Goal: Task Accomplishment & Management: Complete application form

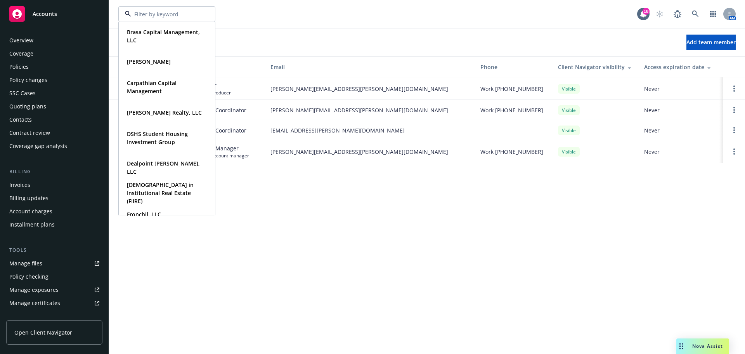
scroll to position [165, 0]
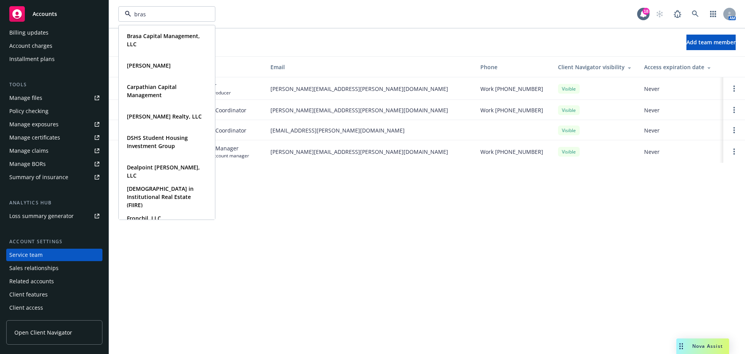
type input "brasa"
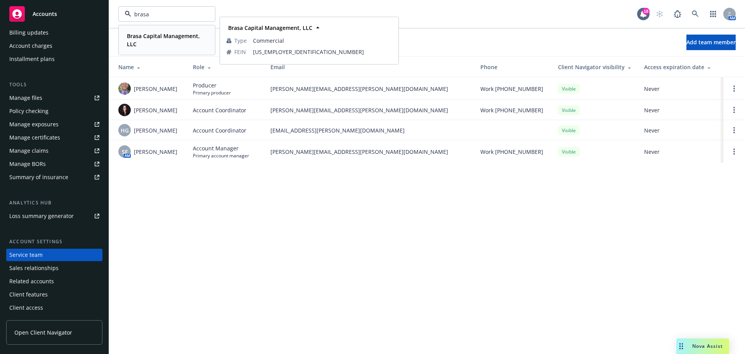
click at [150, 35] on strong "Brasa Capital Management, LLC" at bounding box center [163, 40] width 73 height 16
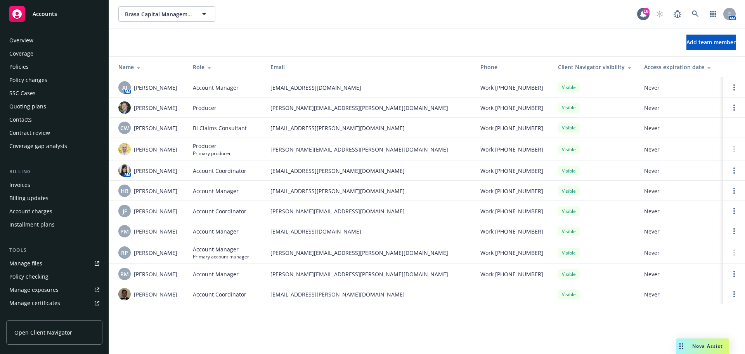
click at [45, 106] on div "Quoting plans" at bounding box center [54, 106] width 90 height 12
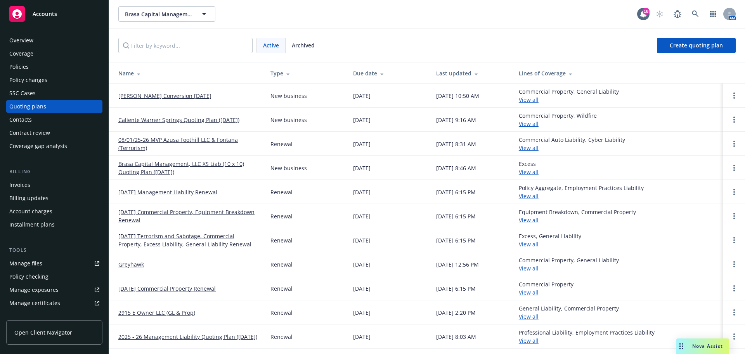
click at [169, 99] on link "[PERSON_NAME] Conversion [DATE]" at bounding box center [164, 96] width 93 height 8
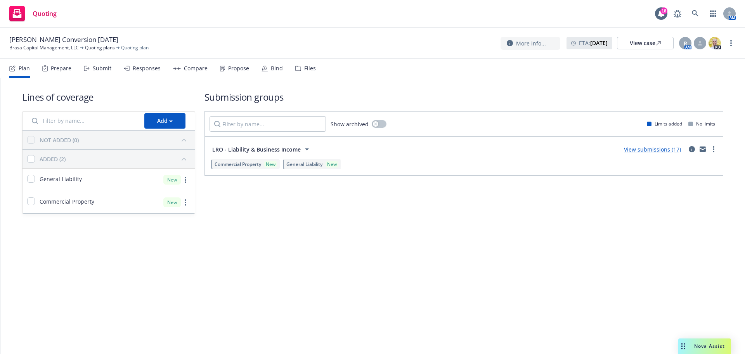
click at [647, 150] on link "View submissions (17)" at bounding box center [652, 149] width 57 height 7
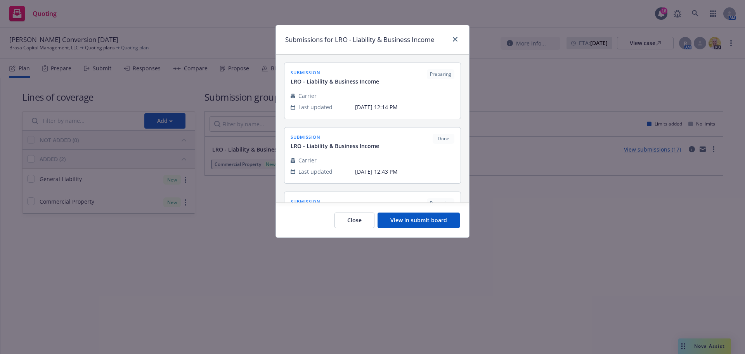
click at [435, 213] on button "View in submit board" at bounding box center [419, 220] width 82 height 16
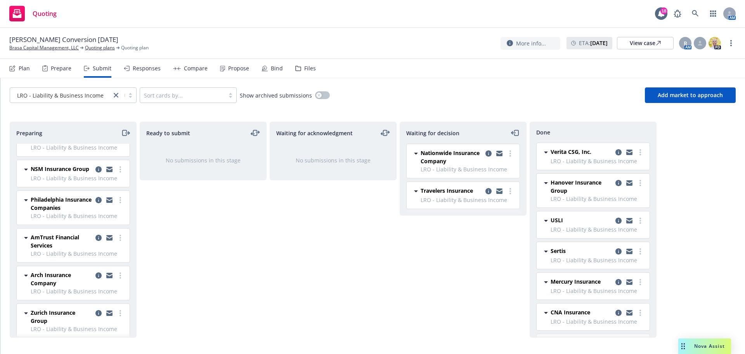
scroll to position [97, 0]
click at [116, 238] on link "more" at bounding box center [120, 237] width 9 height 9
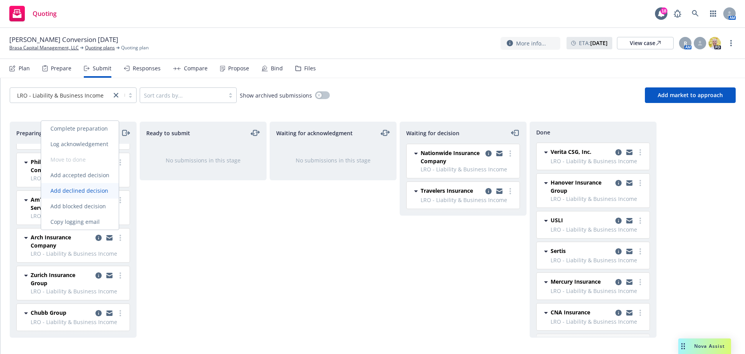
click at [83, 191] on span "Add declined decision" at bounding box center [79, 190] width 76 height 7
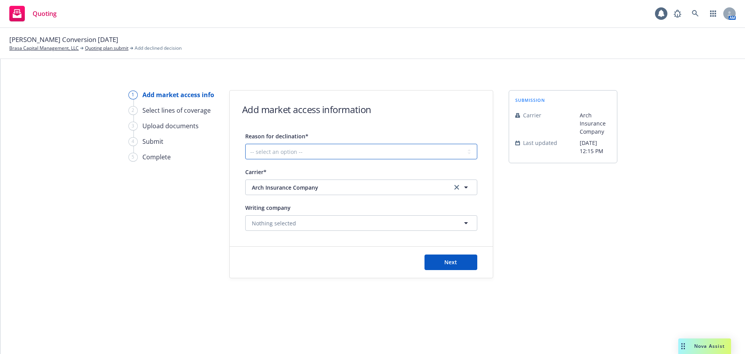
click at [326, 146] on select "-- select an option -- Cannot compete with other markets Carrier non-renewed Ca…" at bounding box center [361, 152] width 232 height 16
select select "DOES_NOT_FIT_UNDERWRITER_APPETITE"
click at [245, 144] on select "-- select an option -- Cannot compete with other markets Carrier non-renewed Ca…" at bounding box center [361, 152] width 232 height 16
click at [436, 267] on button "Next" at bounding box center [451, 262] width 53 height 16
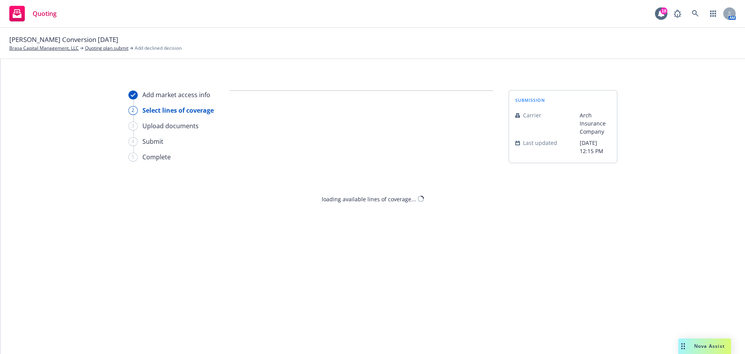
select select "DOES_NOT_FIT_UNDERWRITER_APPETITE"
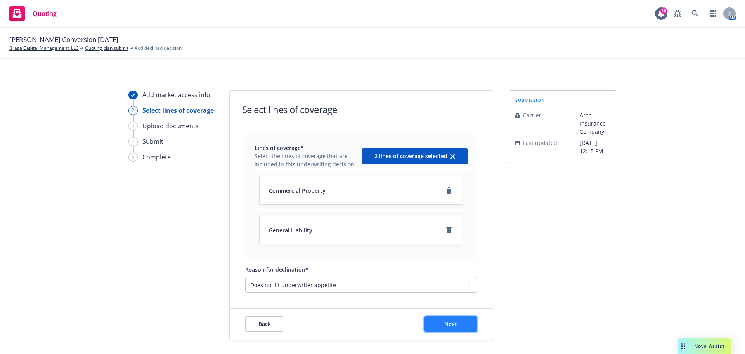
click at [444, 327] on span "Next" at bounding box center [450, 323] width 13 height 7
click at [443, 327] on div "Add market access info 2 Select lines of coverage 3 Upload documents 4 Submit 5…" at bounding box center [372, 206] width 745 height 295
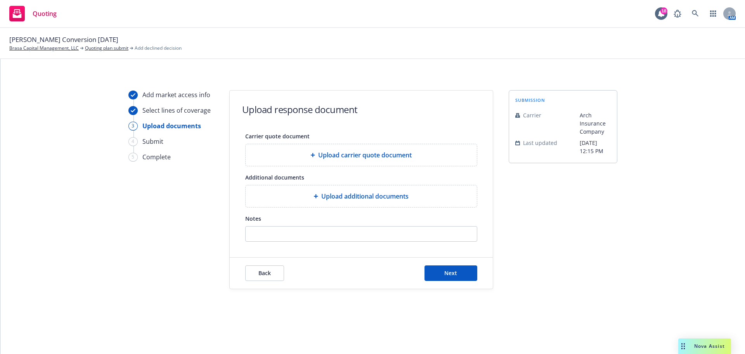
click at [319, 244] on form "Upload response document Carrier quote document Upload carrier quote document A…" at bounding box center [361, 189] width 263 height 198
click at [315, 238] on input "Notes" at bounding box center [361, 233] width 231 height 15
paste input "not a market for 100% habitational schedules"
type input "not a market for 100% habitational schedules"
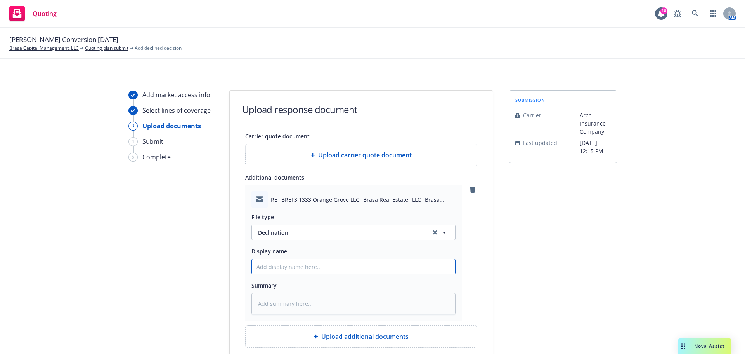
click at [297, 265] on input "Display name" at bounding box center [353, 266] width 203 height 15
type textarea "x"
type input "A"
type textarea "x"
type input "Ar"
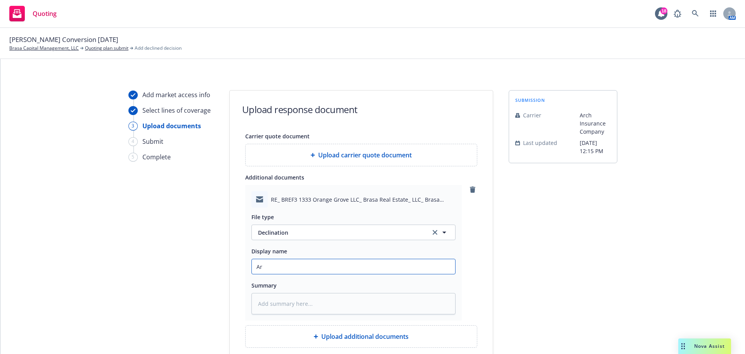
type textarea "x"
type input "Arc"
type textarea "x"
type input "Arch"
type textarea "x"
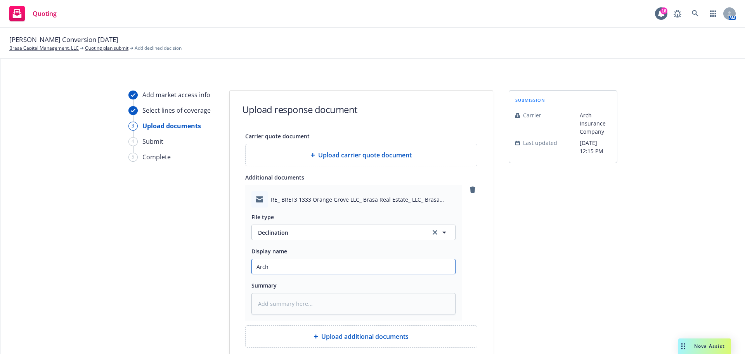
type input "Arch"
type textarea "x"
type input "Arch D"
type textarea "x"
type input "Arch De"
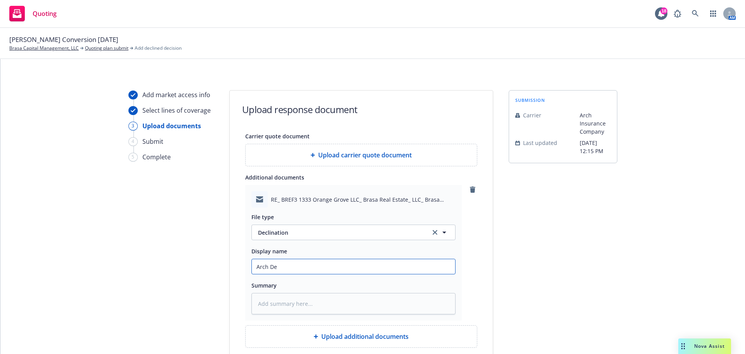
type textarea "x"
type input "Arch Dec"
type textarea "x"
type input "Arch Decl"
type textarea "x"
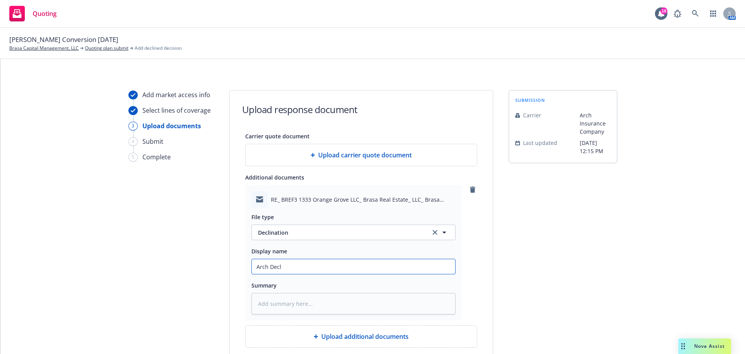
type input "Arch Decli"
type textarea "x"
type input "Arch Declin"
type textarea "x"
type input "Arch Declina"
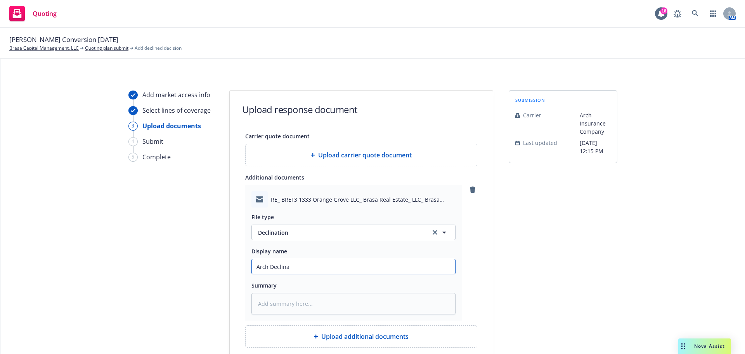
type textarea "x"
type input "Arch Declinat"
type textarea "x"
type input "Arch Declinati"
type textarea "x"
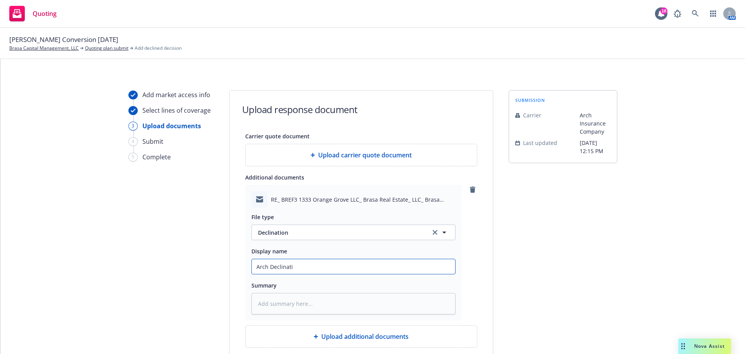
type input "Arch Declinatio"
type textarea "x"
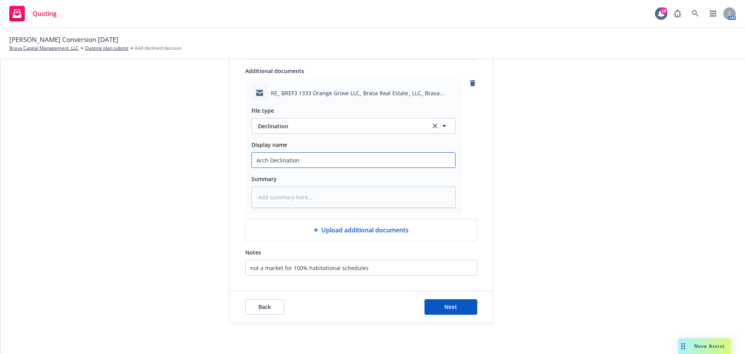
type input "Arch Declination"
click at [307, 197] on textarea at bounding box center [353, 196] width 204 height 21
paste textarea "not a market for 100% habitational schedules"
type textarea "x"
type textarea "not a market for 100% habitational schedules"
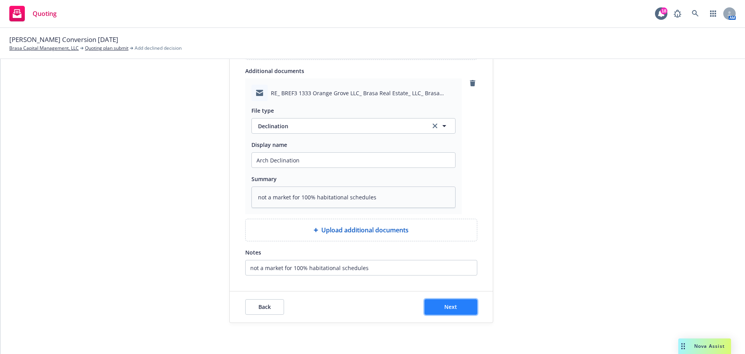
click at [440, 311] on button "Next" at bounding box center [451, 307] width 53 height 16
type textarea "x"
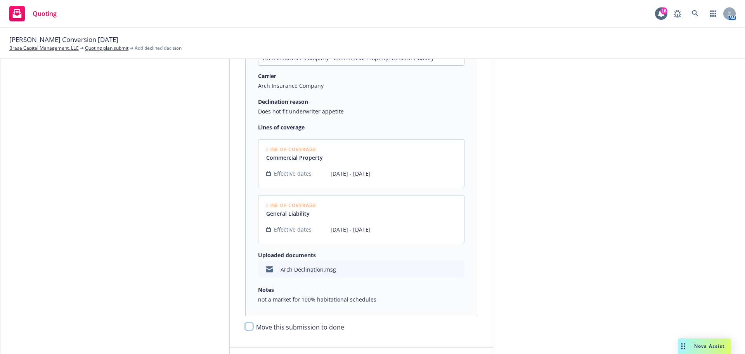
click at [247, 324] on input "Move this submission to done" at bounding box center [249, 326] width 8 height 8
checkbox input "true"
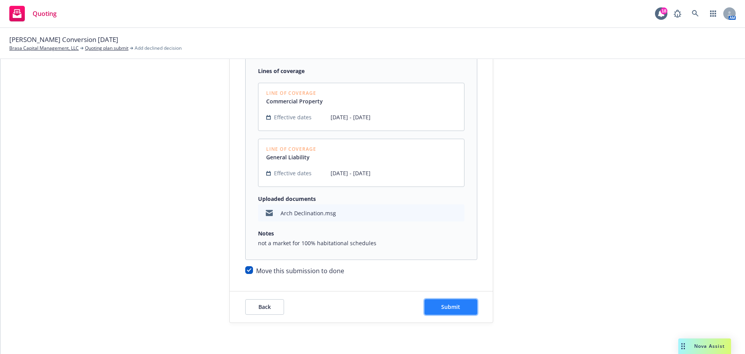
click at [441, 310] on span "Submit" at bounding box center [450, 306] width 19 height 7
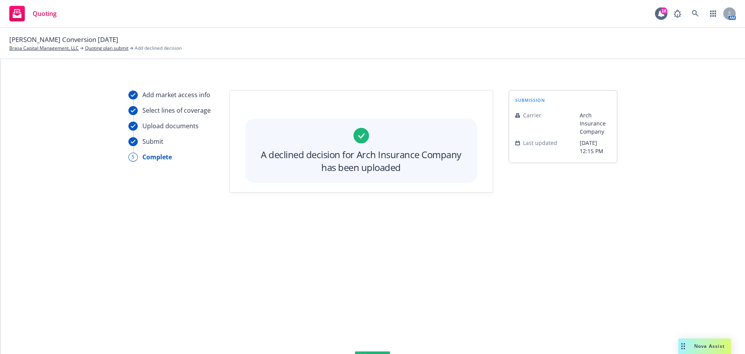
scroll to position [0, 0]
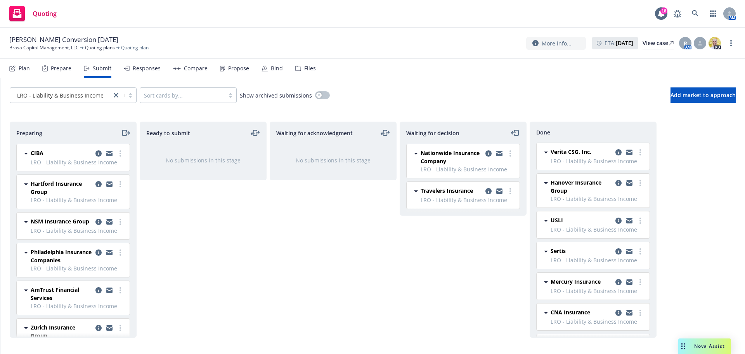
click at [365, 283] on div "Waiting for acknowledgment No submissions in this stage" at bounding box center [333, 229] width 127 height 216
click at [54, 48] on link "Brasa Capital Management, LLC" at bounding box center [43, 47] width 69 height 7
